Goal: Information Seeking & Learning: Learn about a topic

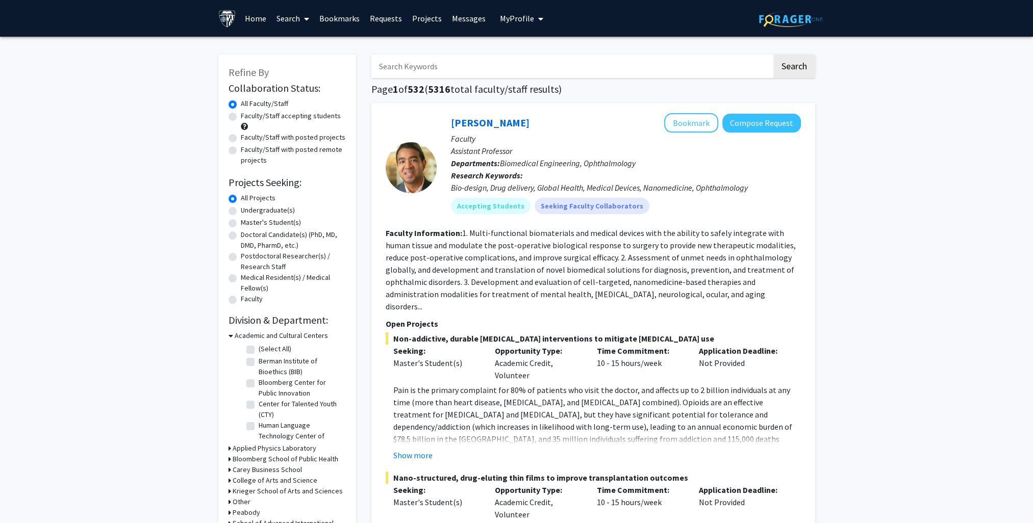
click at [553, 71] on input "Search Keywords" at bounding box center [571, 66] width 400 height 23
type input "dna repair"
click at [773, 55] on button "Search" at bounding box center [794, 66] width 42 height 23
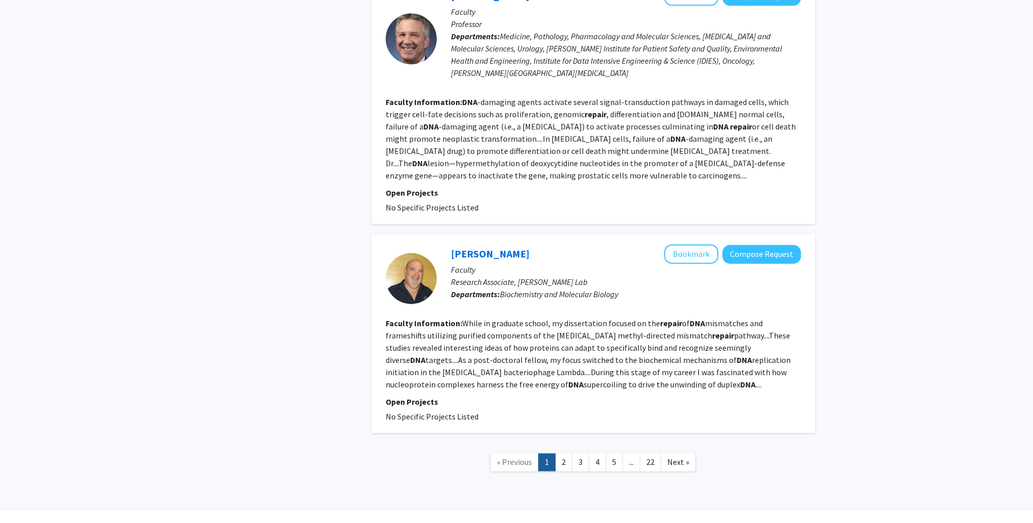
scroll to position [1734, 0]
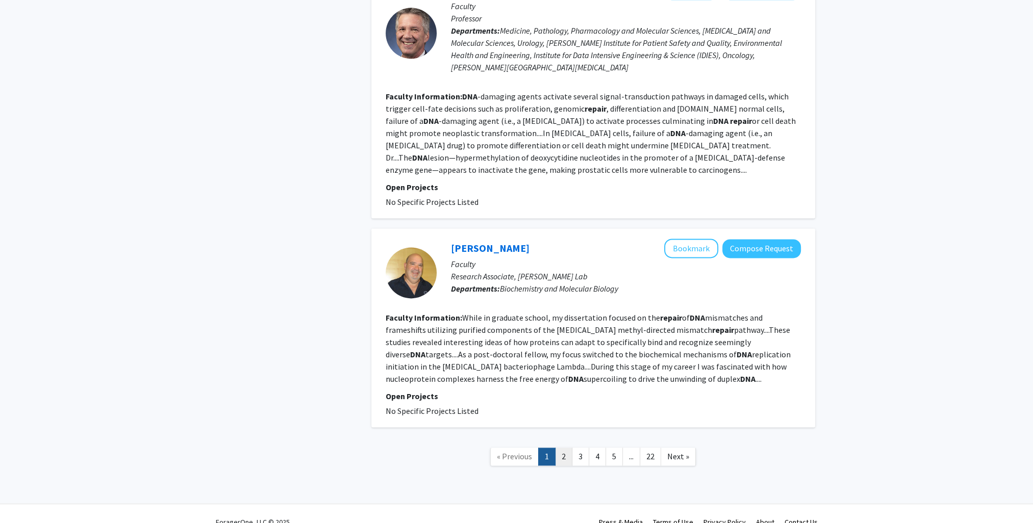
click at [563, 448] on link "2" at bounding box center [563, 457] width 17 height 18
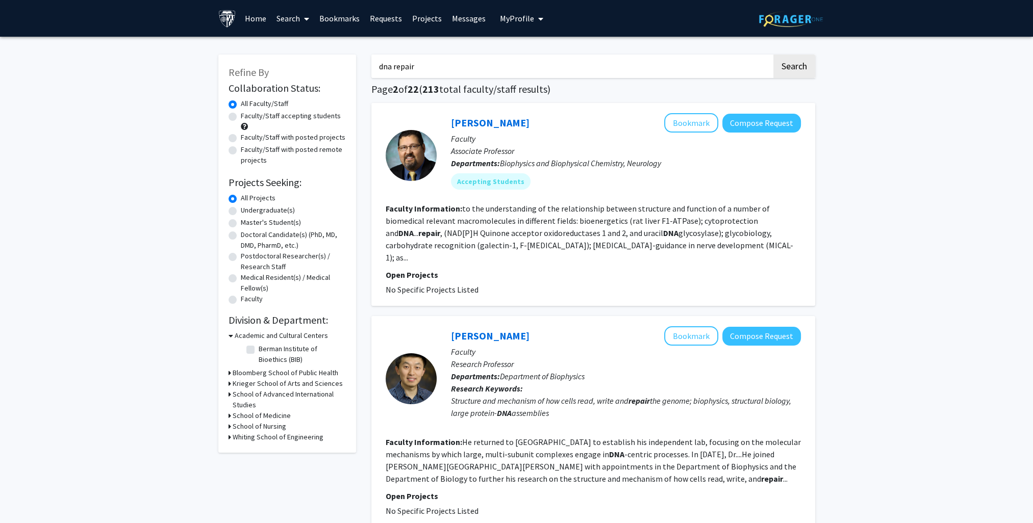
click at [310, 113] on label "Faculty/Staff accepting students" at bounding box center [291, 116] width 100 height 11
click at [247, 113] on input "Faculty/Staff accepting students" at bounding box center [244, 114] width 7 height 7
radio input "true"
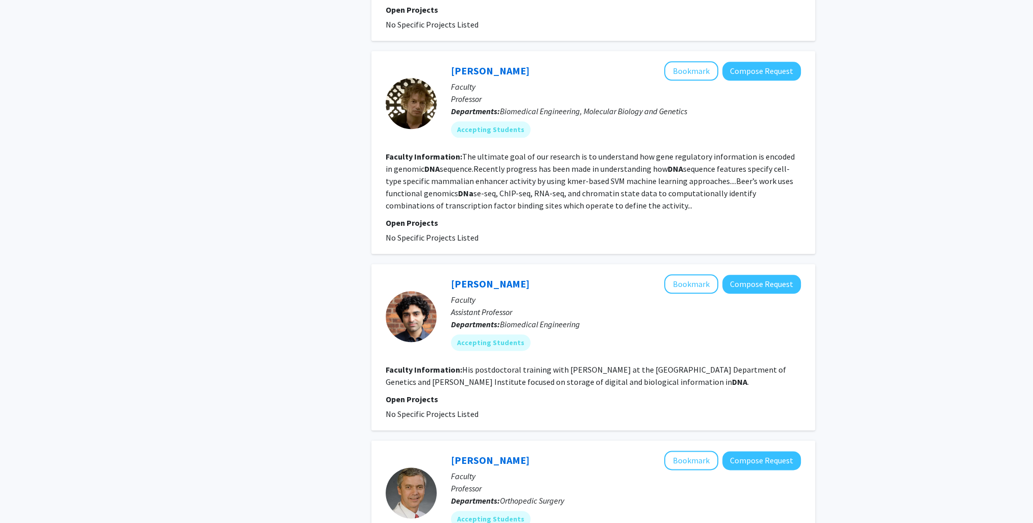
scroll to position [1748, 0]
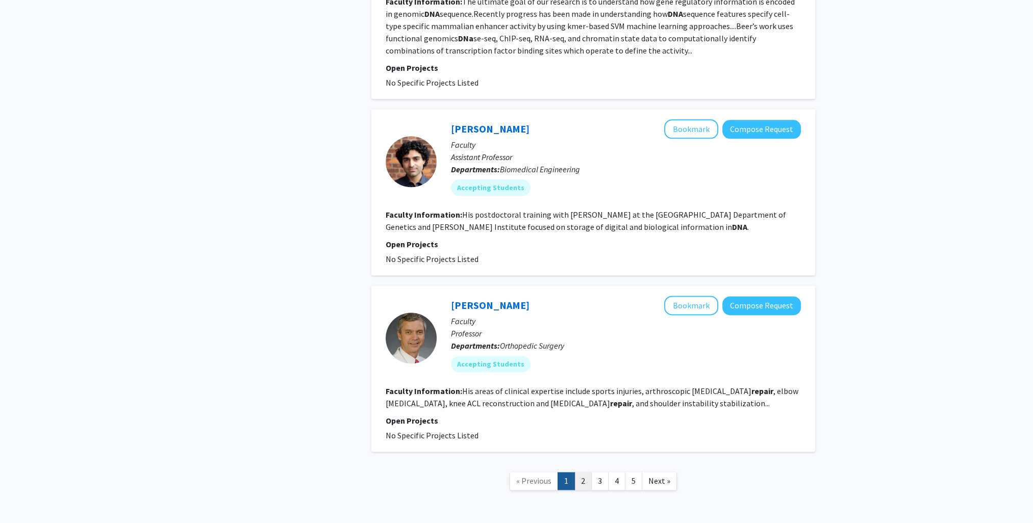
click at [590, 472] on link "2" at bounding box center [582, 481] width 17 height 18
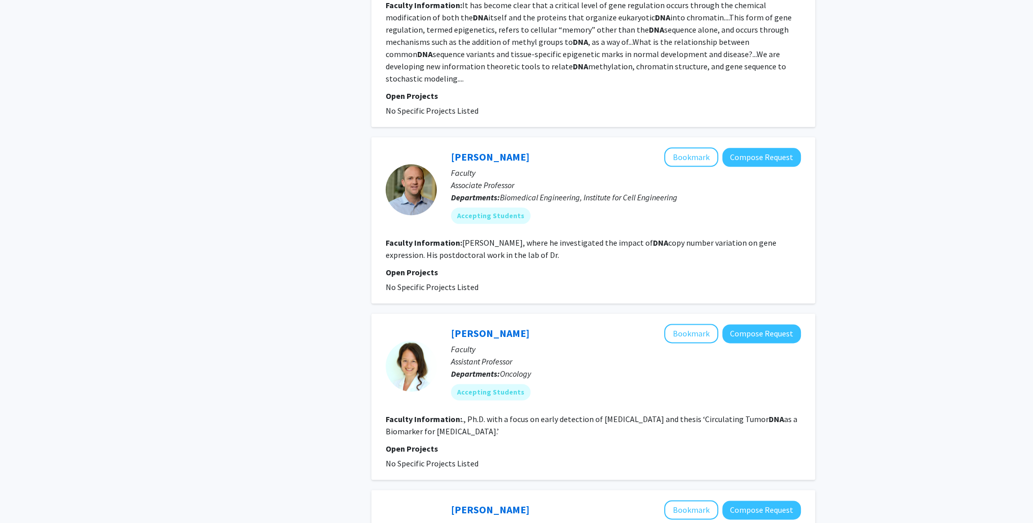
scroll to position [1788, 0]
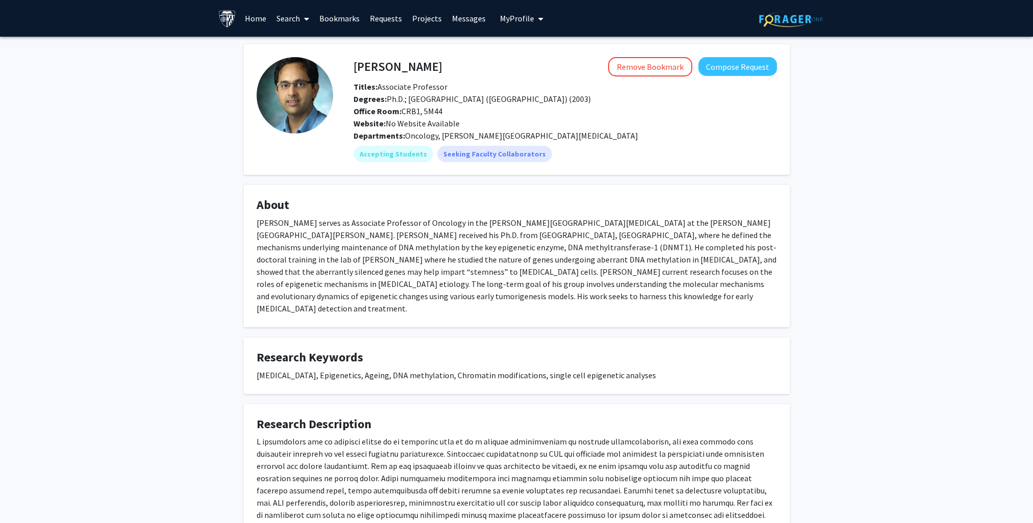
click at [831, 422] on div "[PERSON_NAME] Remove Bookmark Compose Request Titles: Associate Professor Degre…" at bounding box center [516, 328] width 1033 height 583
